Goal: Task Accomplishment & Management: Use online tool/utility

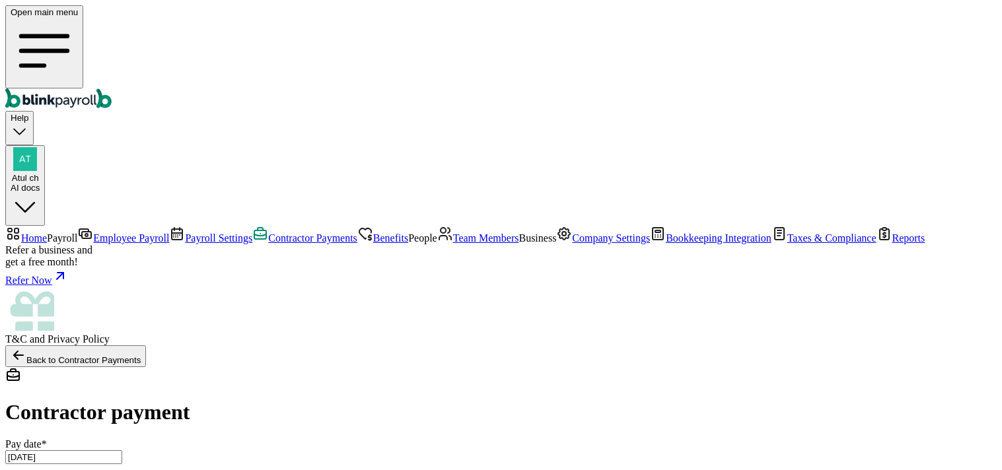
select select "direct_deposit"
click at [93, 233] on span "Employee Payroll" at bounding box center [131, 238] width 76 height 11
click at [77, 233] on link "Employee Payroll" at bounding box center [123, 238] width 92 height 11
